Goal: Information Seeking & Learning: Learn about a topic

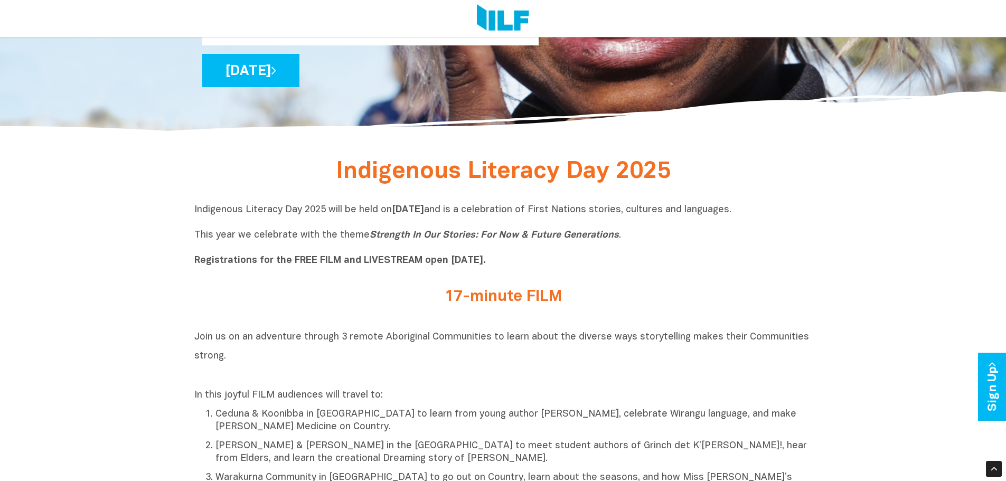
scroll to position [276, 0]
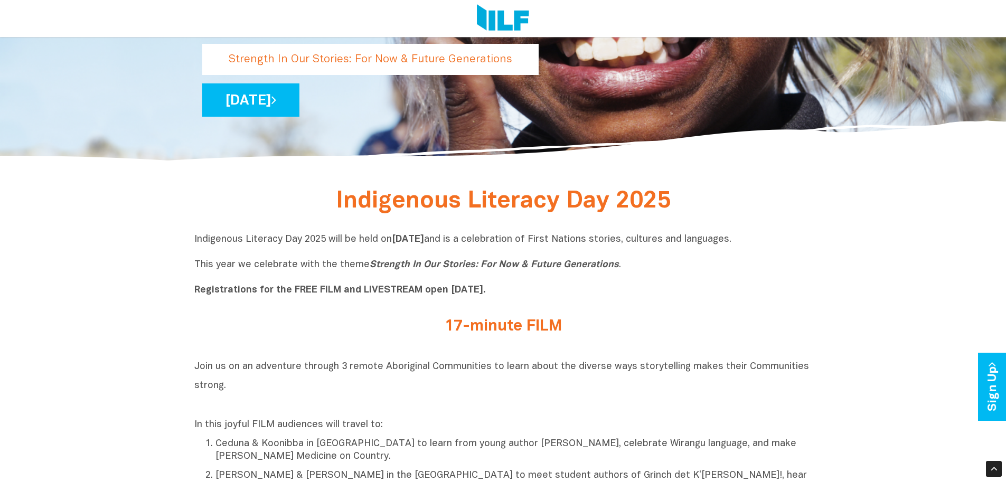
click at [719, 292] on p "Indigenous Literacy Day 2025 will be held [DATE][DATE] and is a celebration of …" at bounding box center [503, 264] width 618 height 63
drag, startPoint x: 612, startPoint y: 266, endPoint x: 365, endPoint y: 267, distance: 246.6
click at [365, 267] on p "Indigenous Literacy Day 2025 will be held [DATE][DATE] and is a celebration of …" at bounding box center [503, 264] width 618 height 63
copy p "Strength In Our Stories: For Now & Future Generations ."
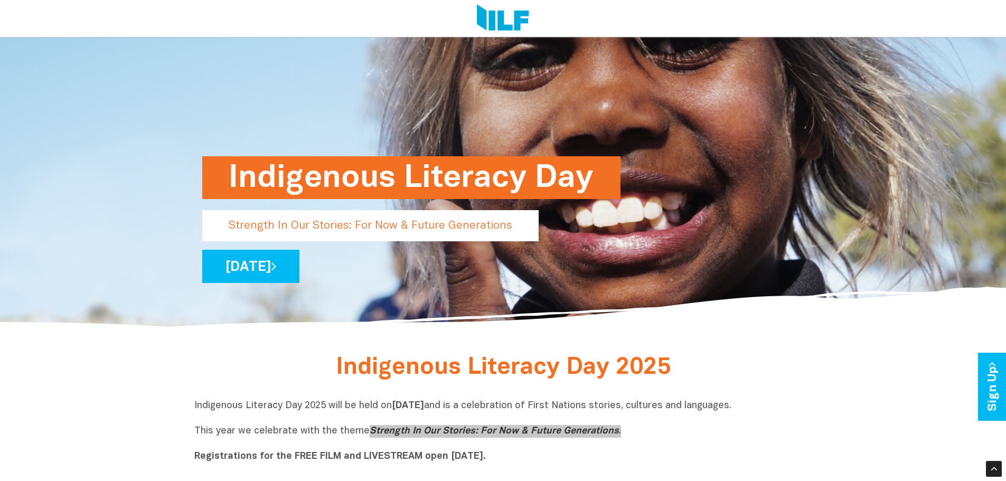
scroll to position [0, 0]
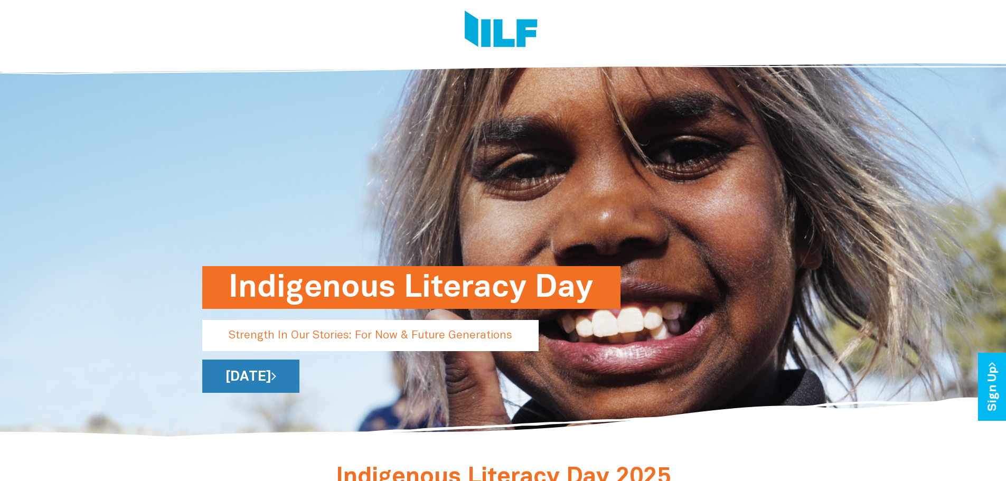
click at [299, 376] on link "[DATE]" at bounding box center [250, 376] width 97 height 33
click at [499, 31] on img at bounding box center [501, 31] width 73 height 40
